Goal: Communication & Community: Answer question/provide support

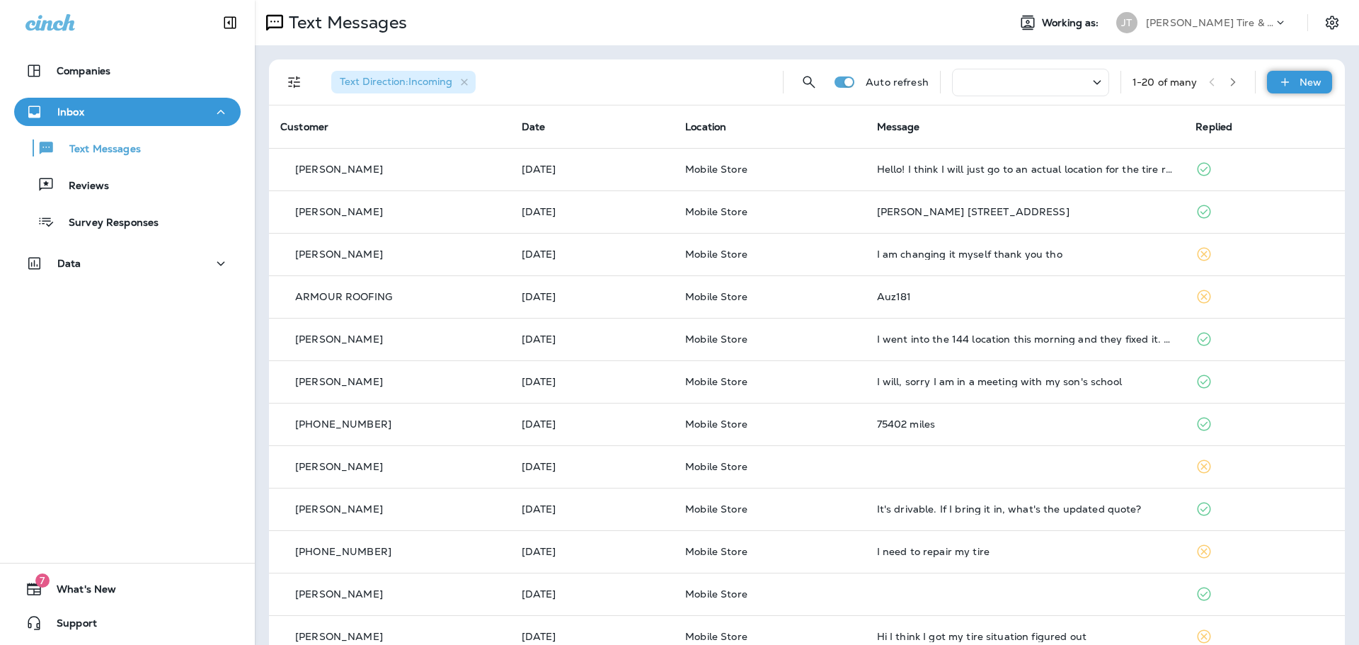
click at [1275, 93] on div "Text Direction : Incoming Auto refresh 1 - 20 of many New" at bounding box center [809, 81] width 1059 height 45
click at [1278, 87] on icon at bounding box center [1285, 82] width 15 height 14
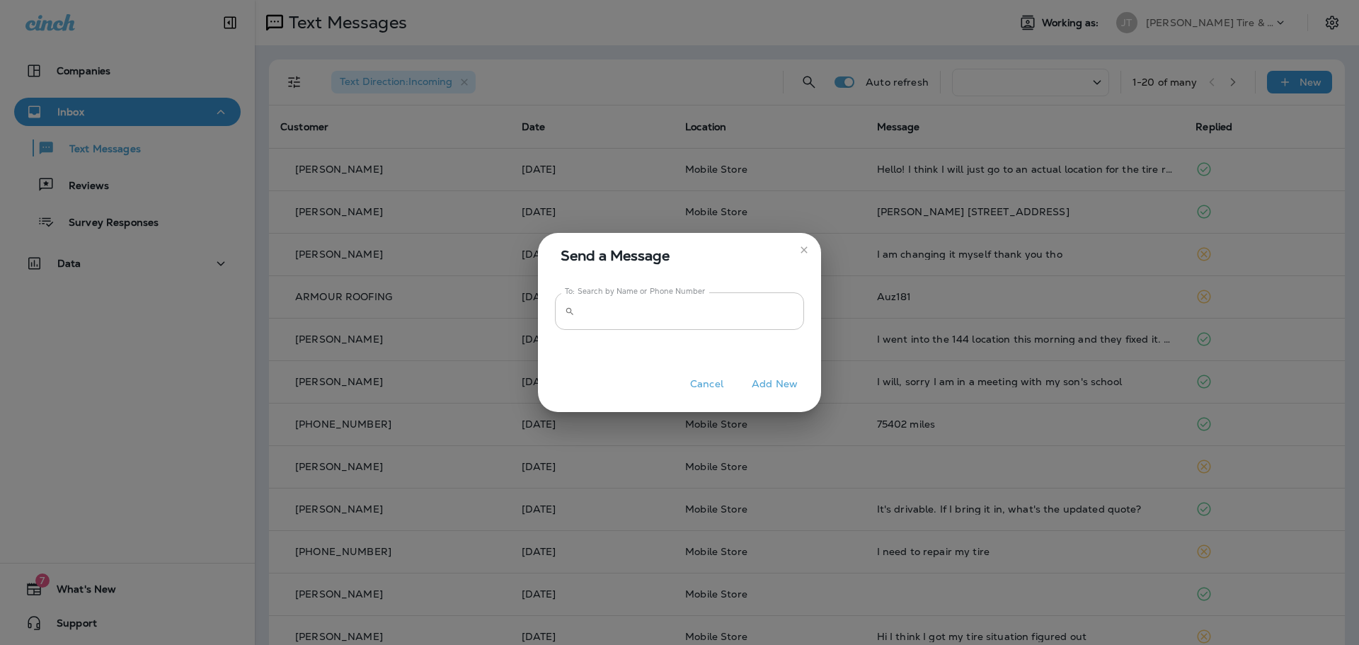
click at [623, 316] on input "To: Search by Name or Phone Number" at bounding box center [692, 311] width 224 height 38
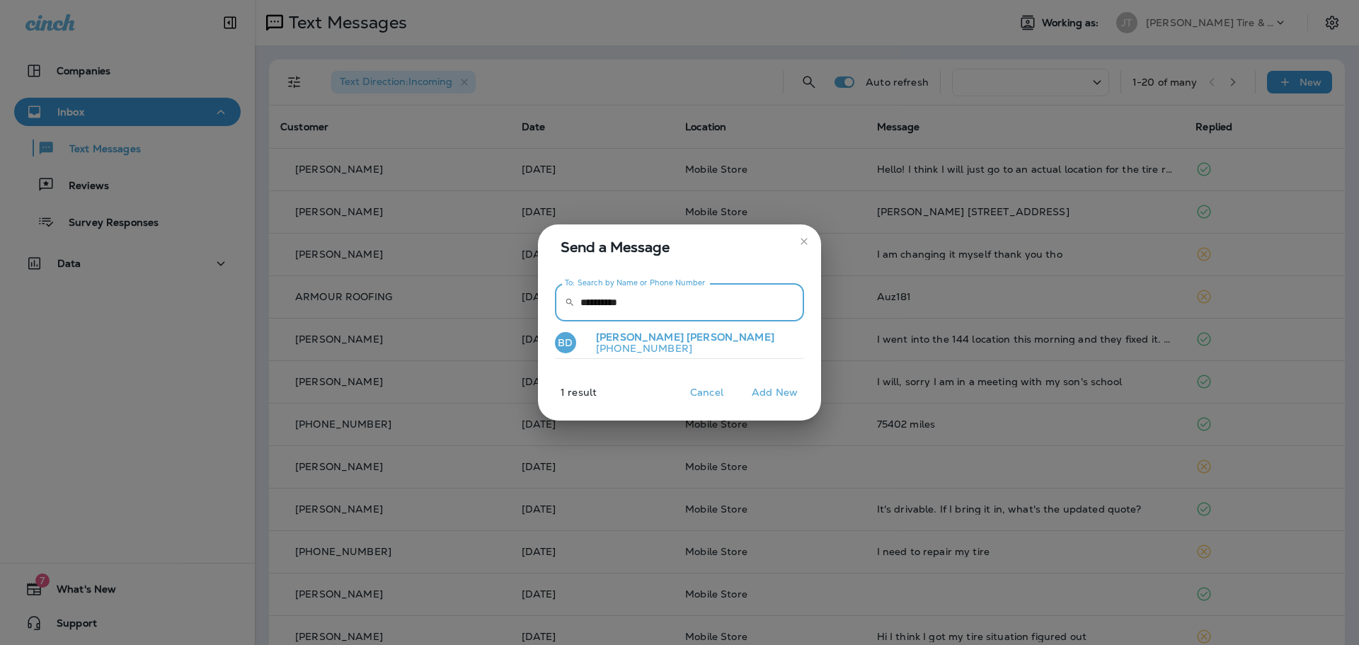
type input "**********"
click at [660, 338] on p "[PERSON_NAME]" at bounding box center [680, 337] width 190 height 12
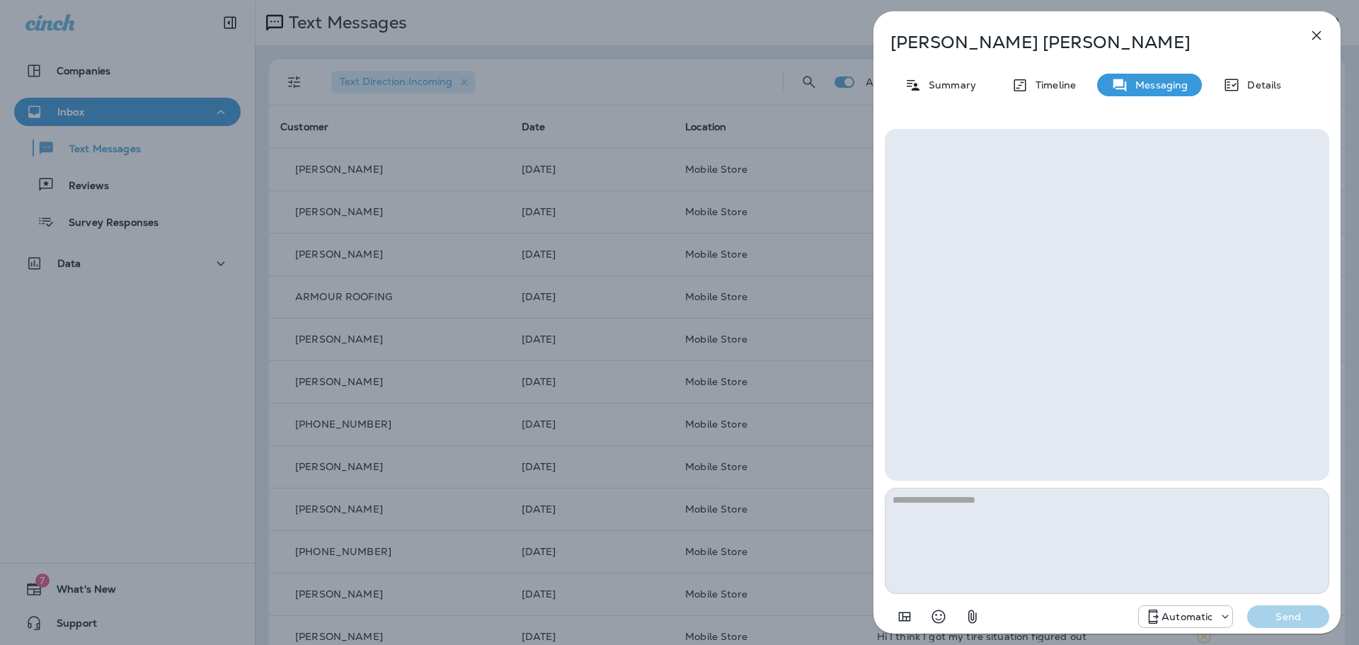
click at [995, 545] on textarea at bounding box center [1107, 541] width 444 height 106
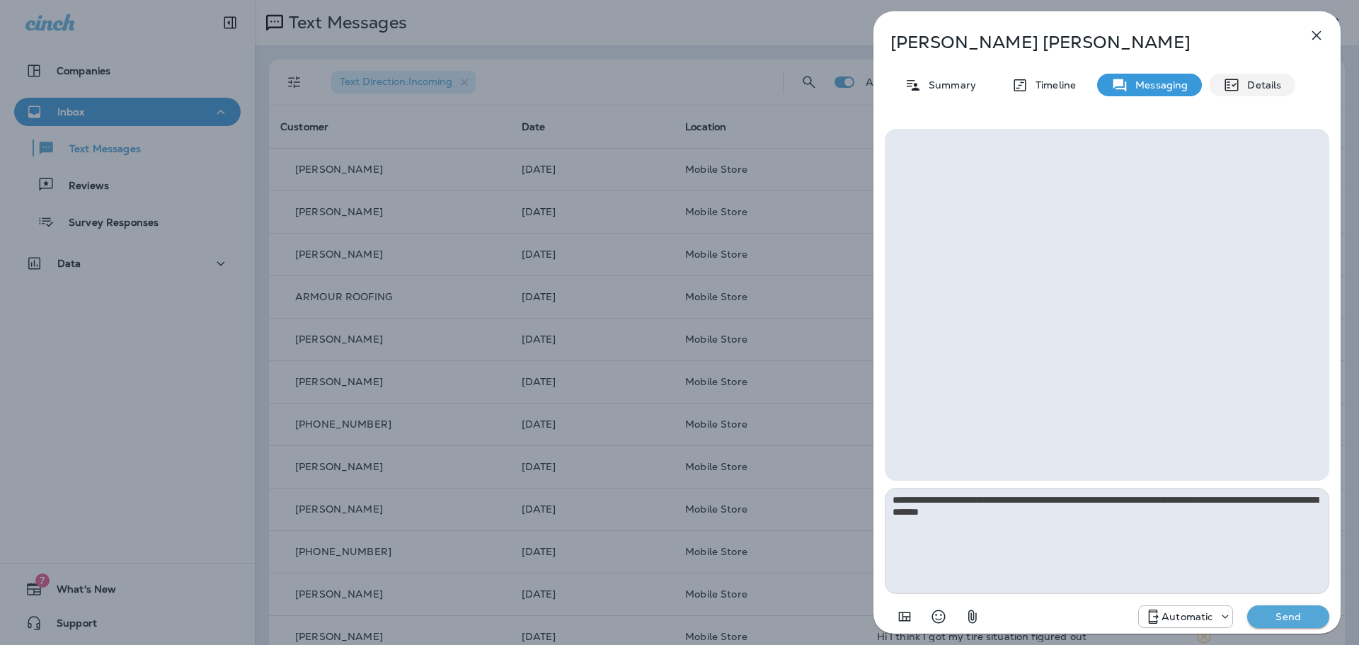
type textarea "**********"
click at [1238, 91] on icon at bounding box center [1231, 84] width 17 height 17
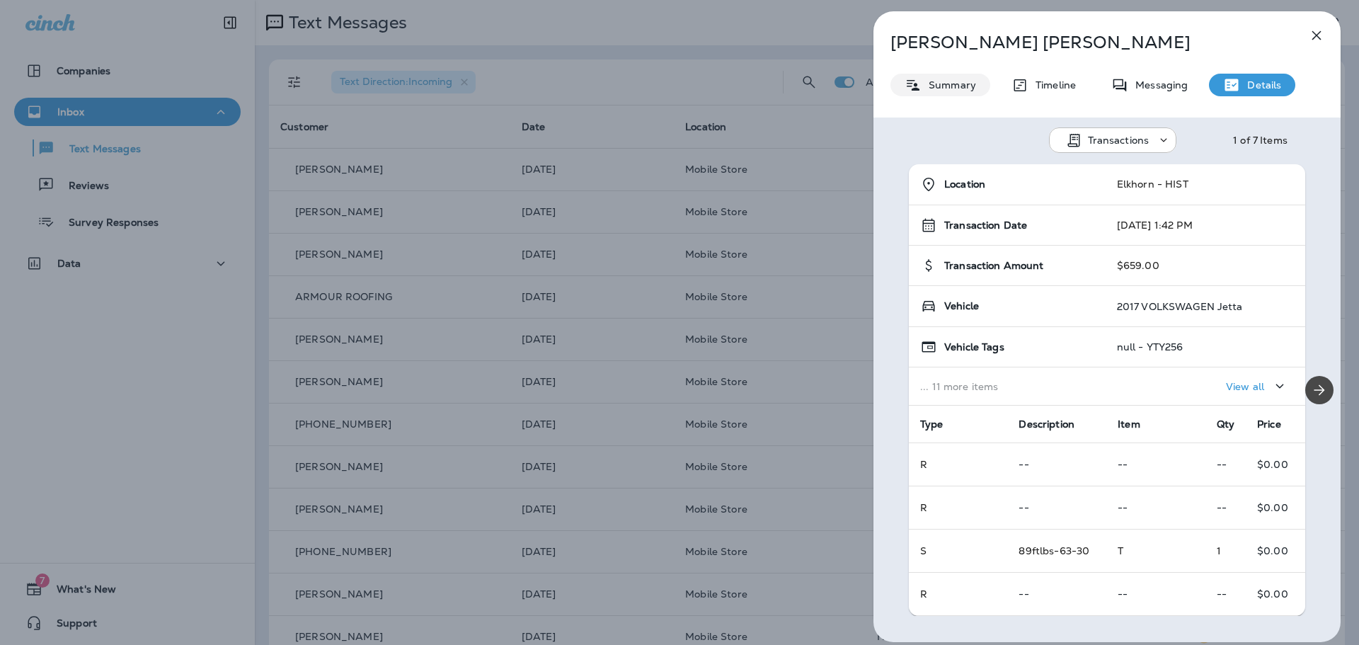
click at [923, 93] on div "Summary" at bounding box center [940, 85] width 100 height 23
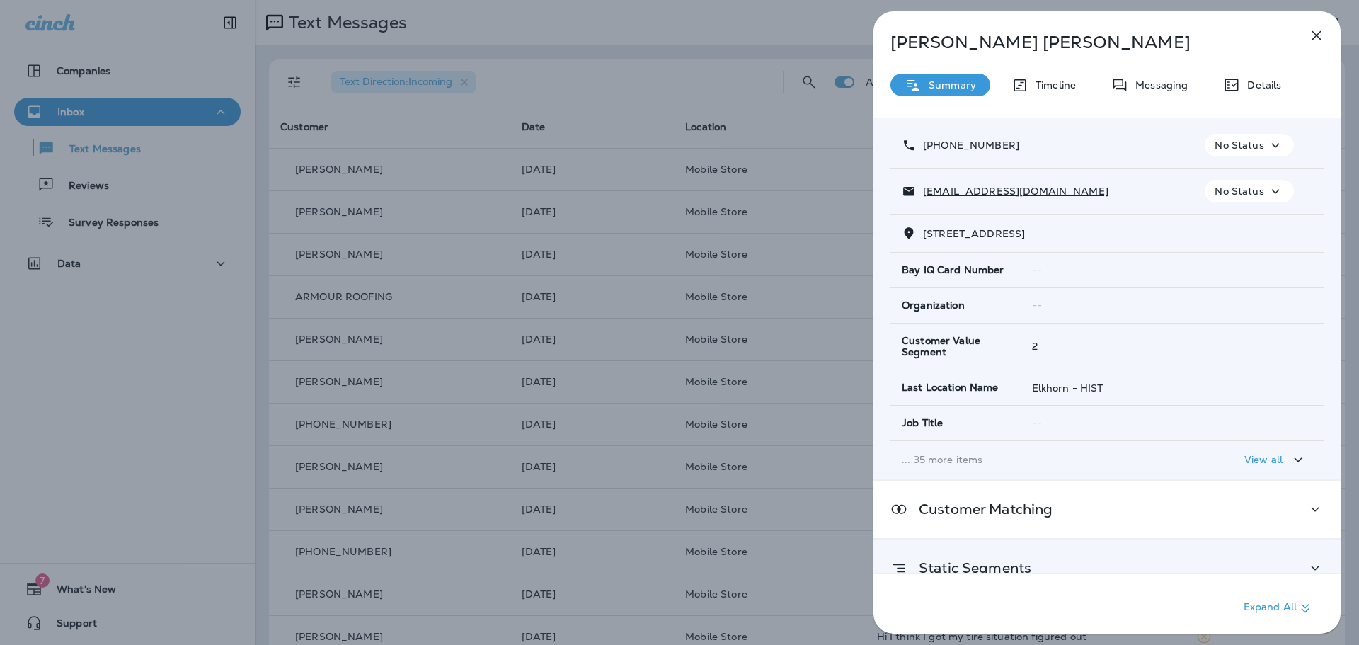
scroll to position [161, 0]
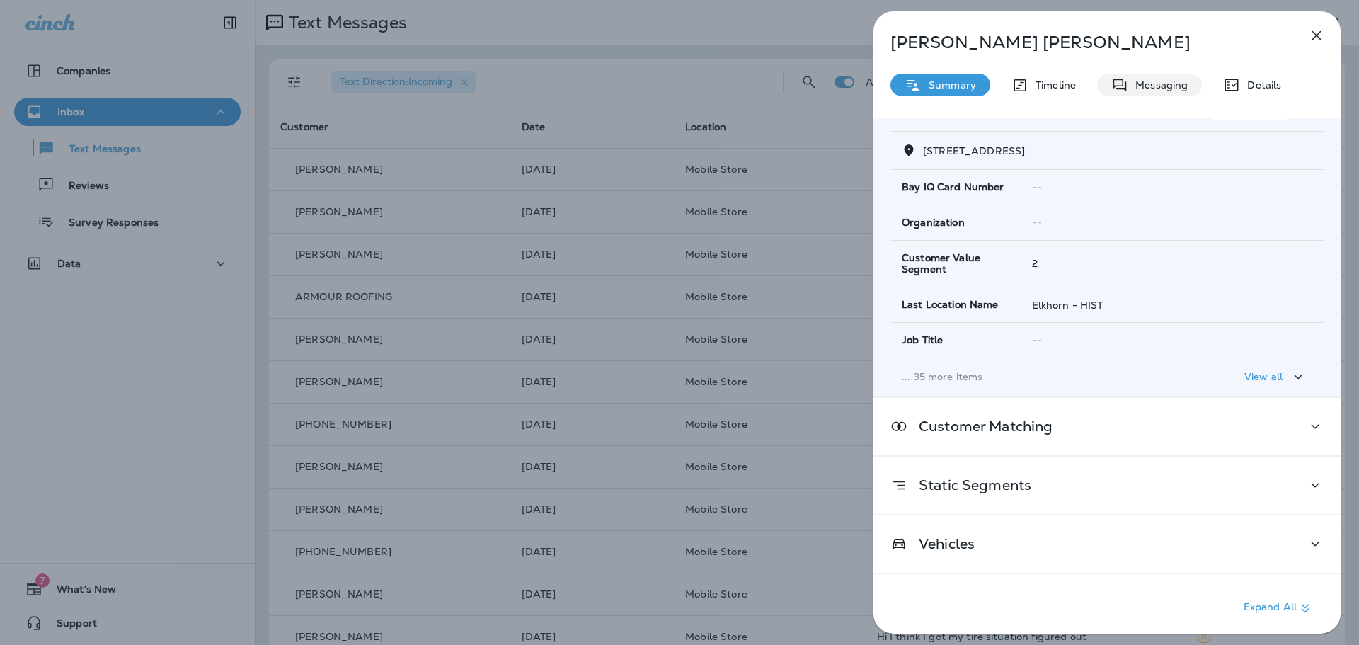
click at [1162, 91] on div "Messaging" at bounding box center [1149, 85] width 105 height 23
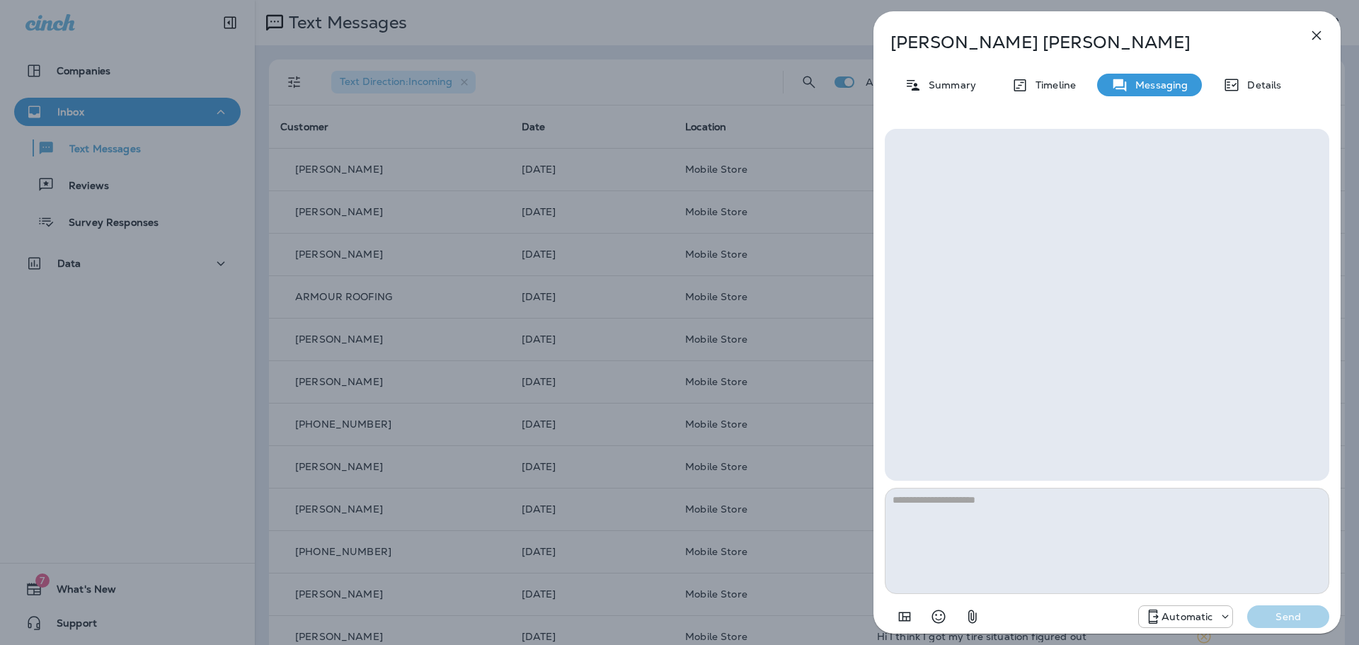
click at [1026, 545] on textarea at bounding box center [1107, 541] width 444 height 106
click at [1144, 549] on textarea at bounding box center [1107, 541] width 444 height 106
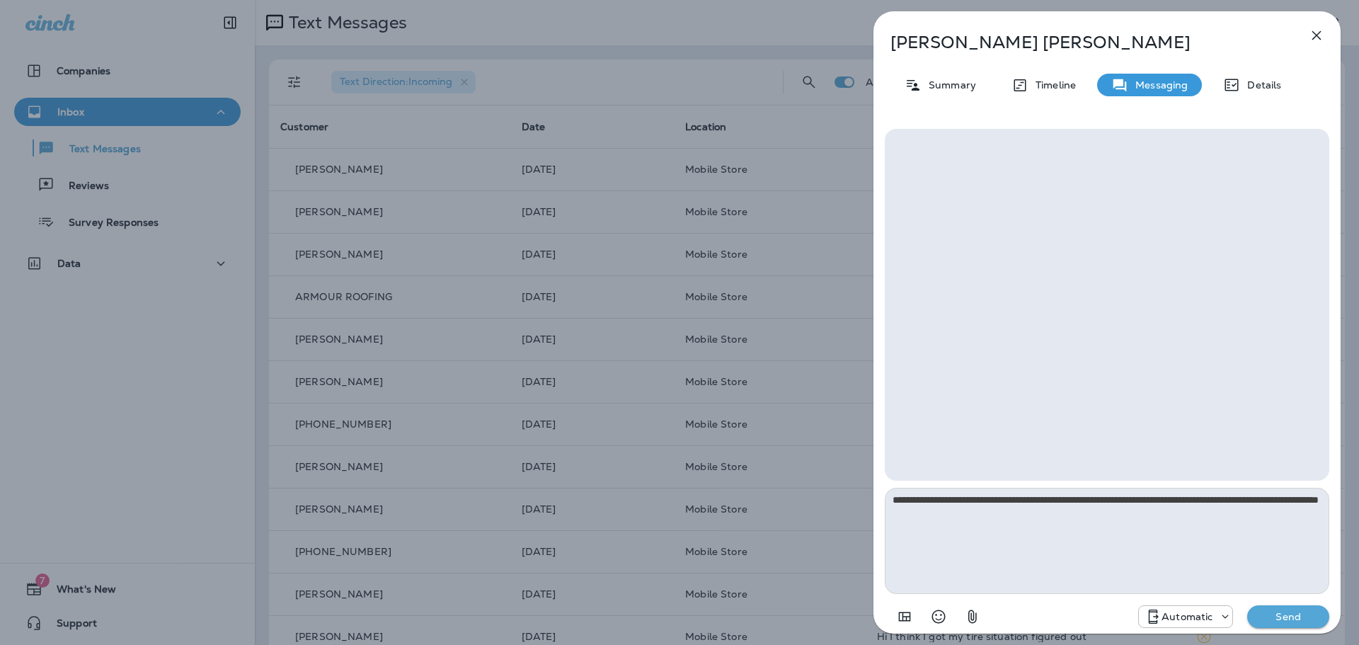
type textarea "**********"
click at [1166, 609] on div "Automatic" at bounding box center [1185, 616] width 93 height 17
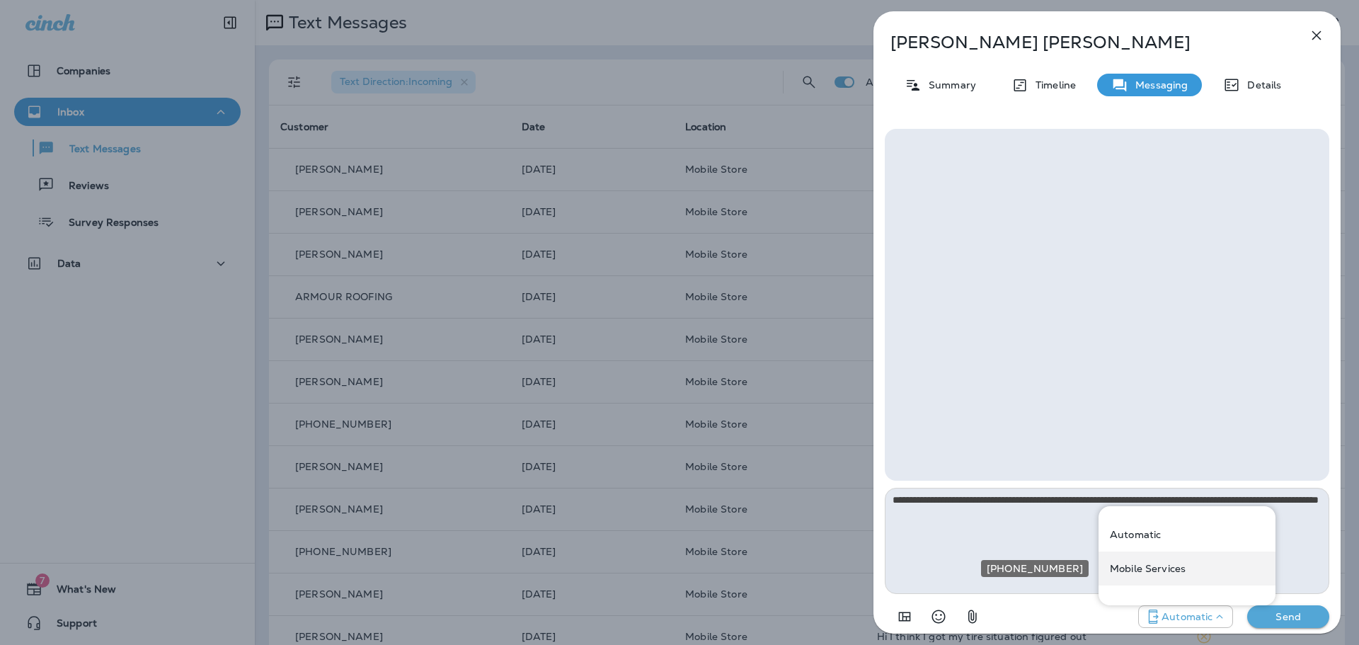
click at [1170, 570] on p "Mobile Services" at bounding box center [1148, 568] width 76 height 11
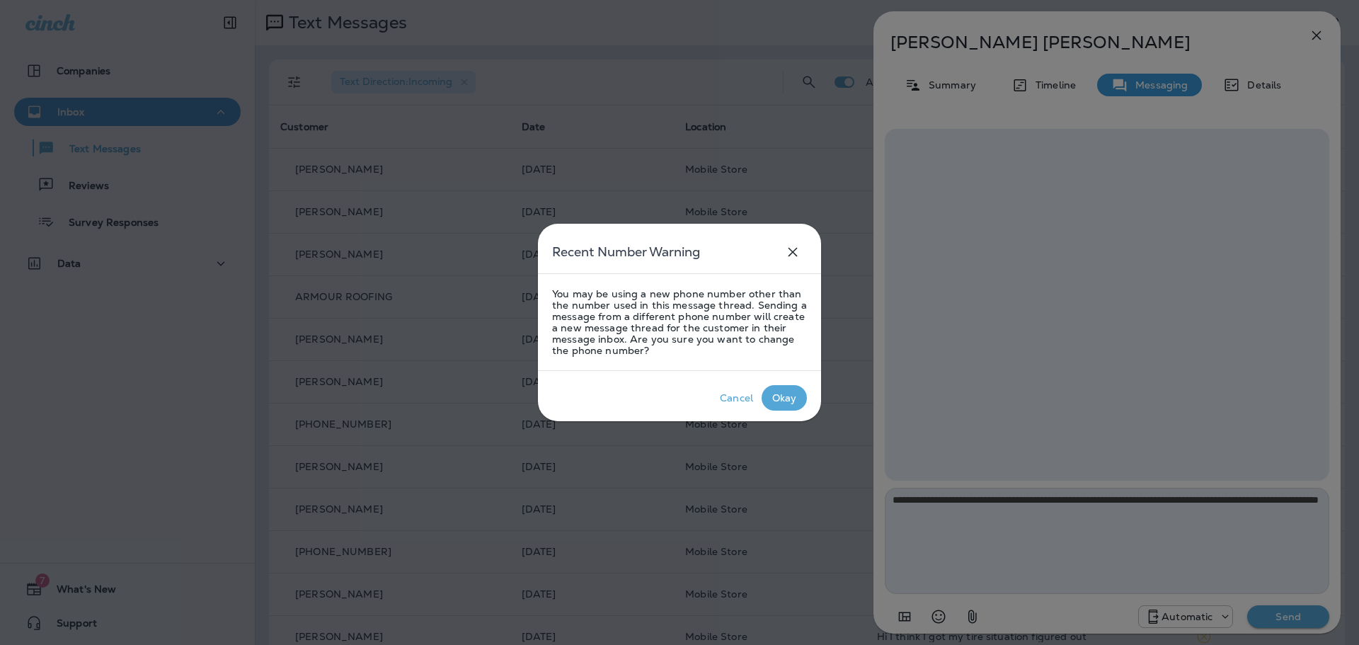
click at [781, 396] on div "Okay" at bounding box center [784, 397] width 25 height 11
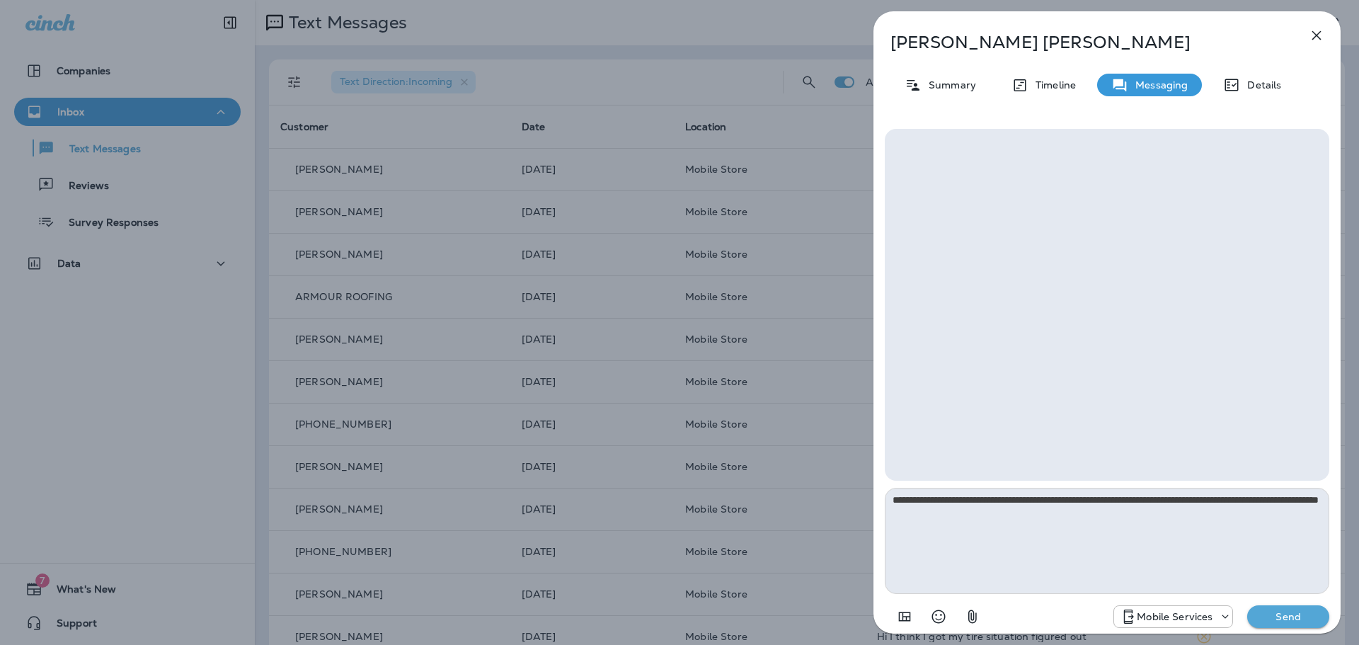
click at [1279, 611] on p "Send" at bounding box center [1287, 616] width 59 height 13
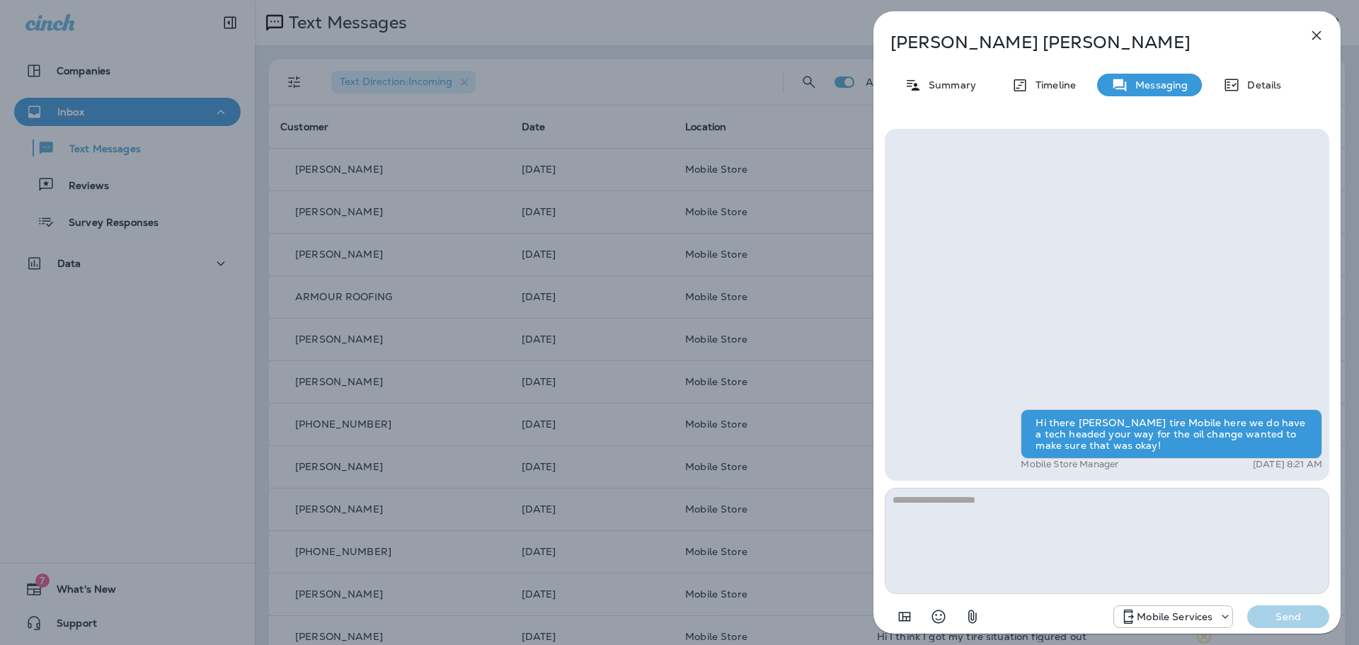
click at [1314, 34] on icon "button" at bounding box center [1316, 35] width 9 height 9
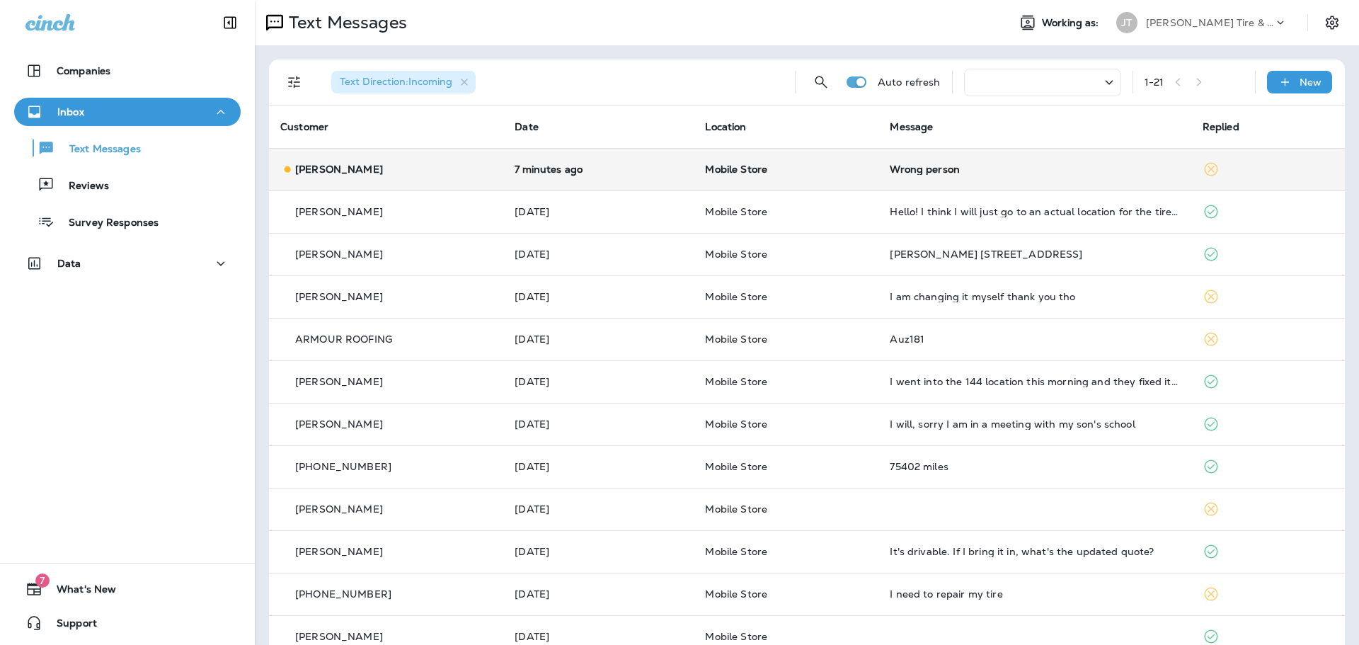
click at [896, 171] on div "Wrong person" at bounding box center [1034, 169] width 289 height 11
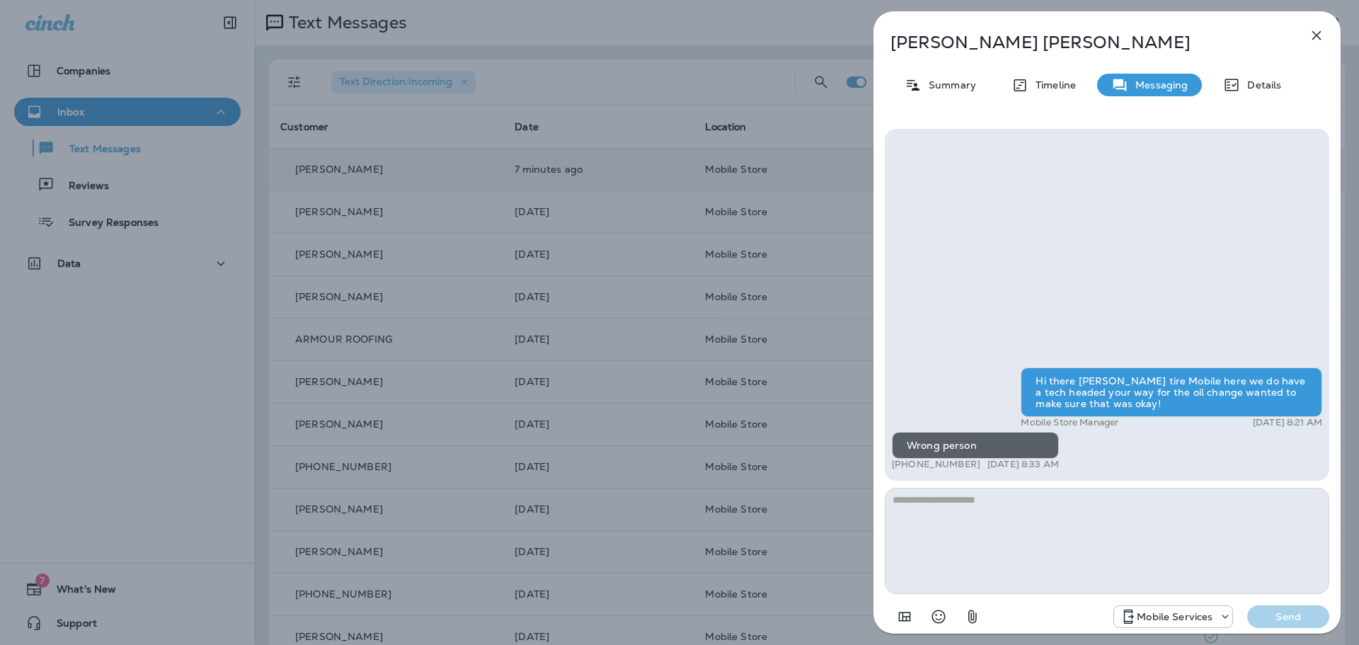
click at [1011, 546] on textarea at bounding box center [1107, 541] width 444 height 106
click at [1050, 516] on textarea at bounding box center [1107, 541] width 444 height 106
type textarea "**********"
click at [1267, 627] on button "Send" at bounding box center [1288, 616] width 82 height 23
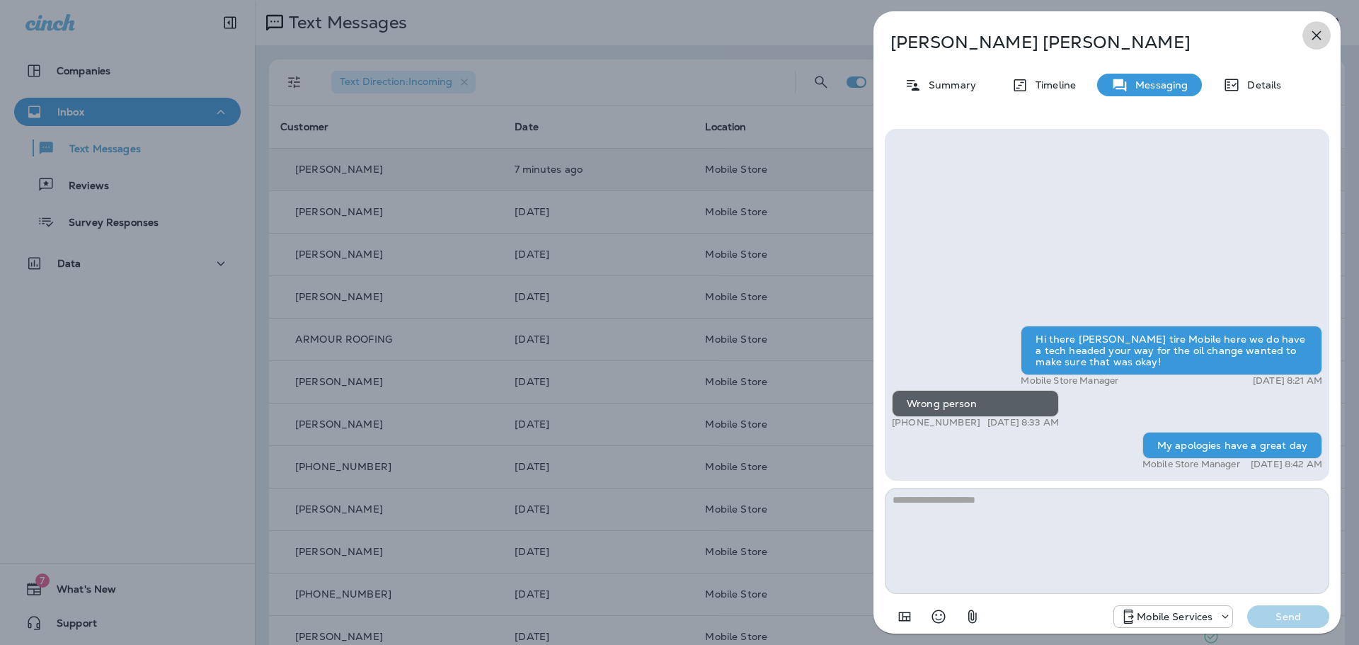
click at [1316, 40] on icon "button" at bounding box center [1316, 35] width 17 height 17
